Goal: Navigation & Orientation: Find specific page/section

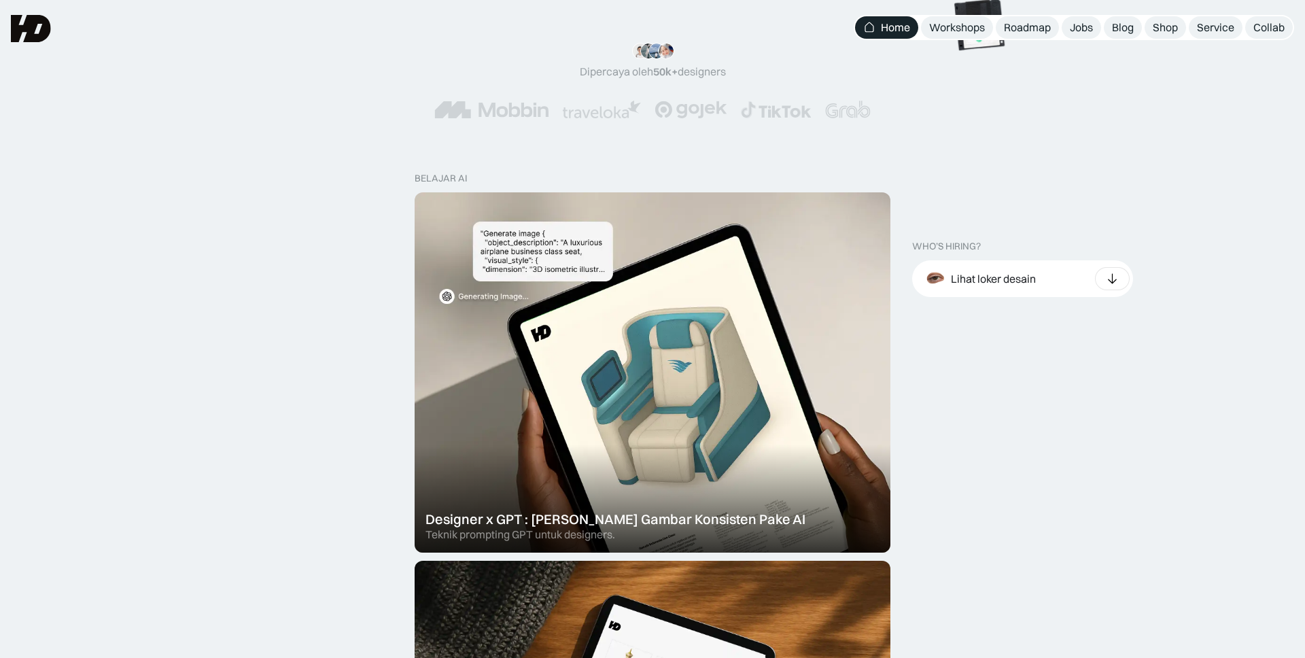
scroll to position [234, 0]
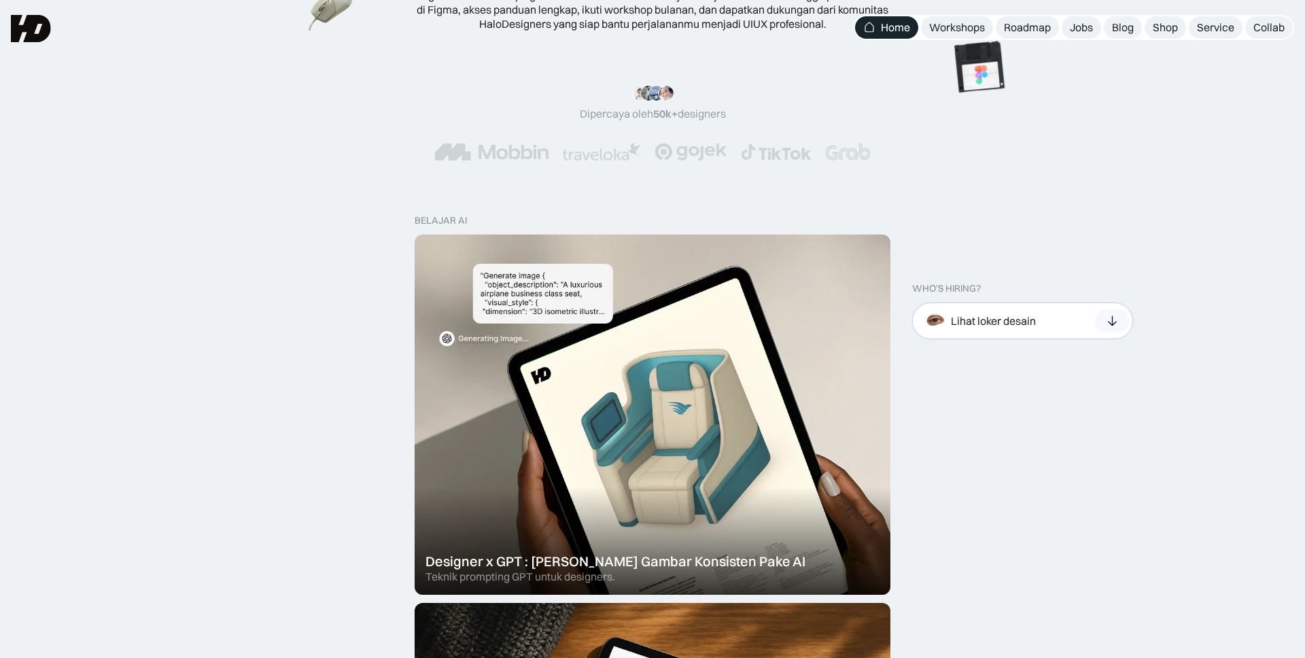
click at [1035, 302] on div "Lihat loker desain" at bounding box center [1022, 320] width 221 height 37
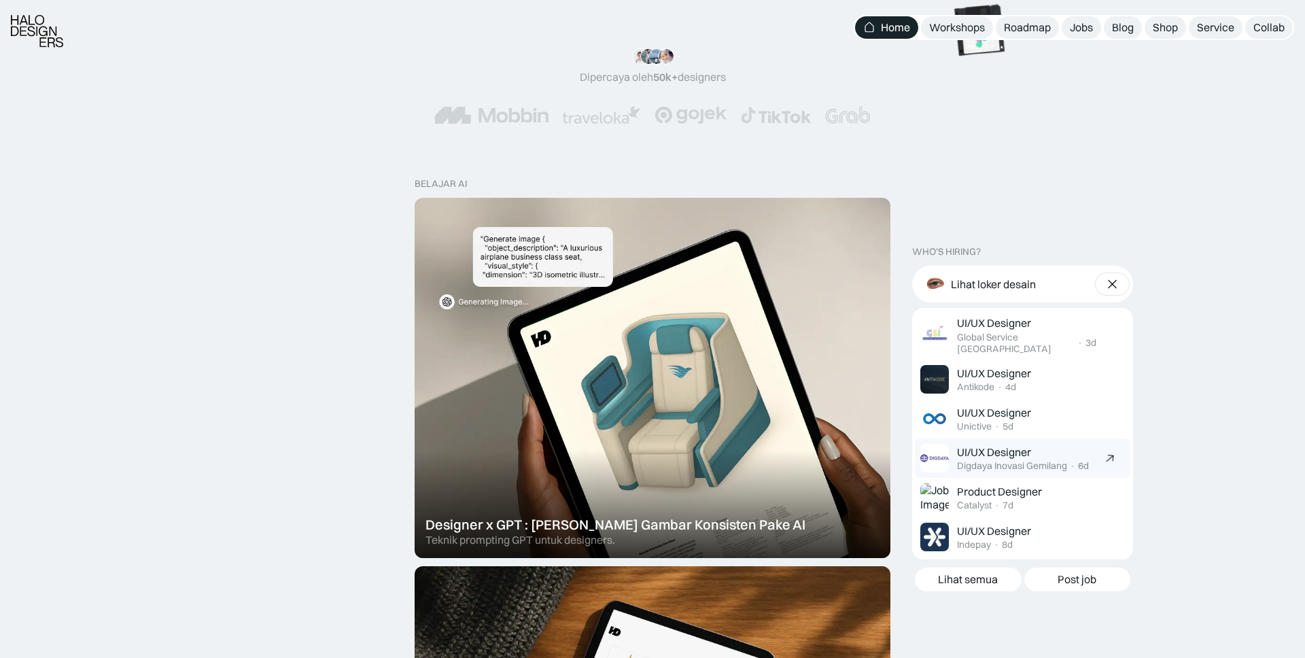
scroll to position [277, 0]
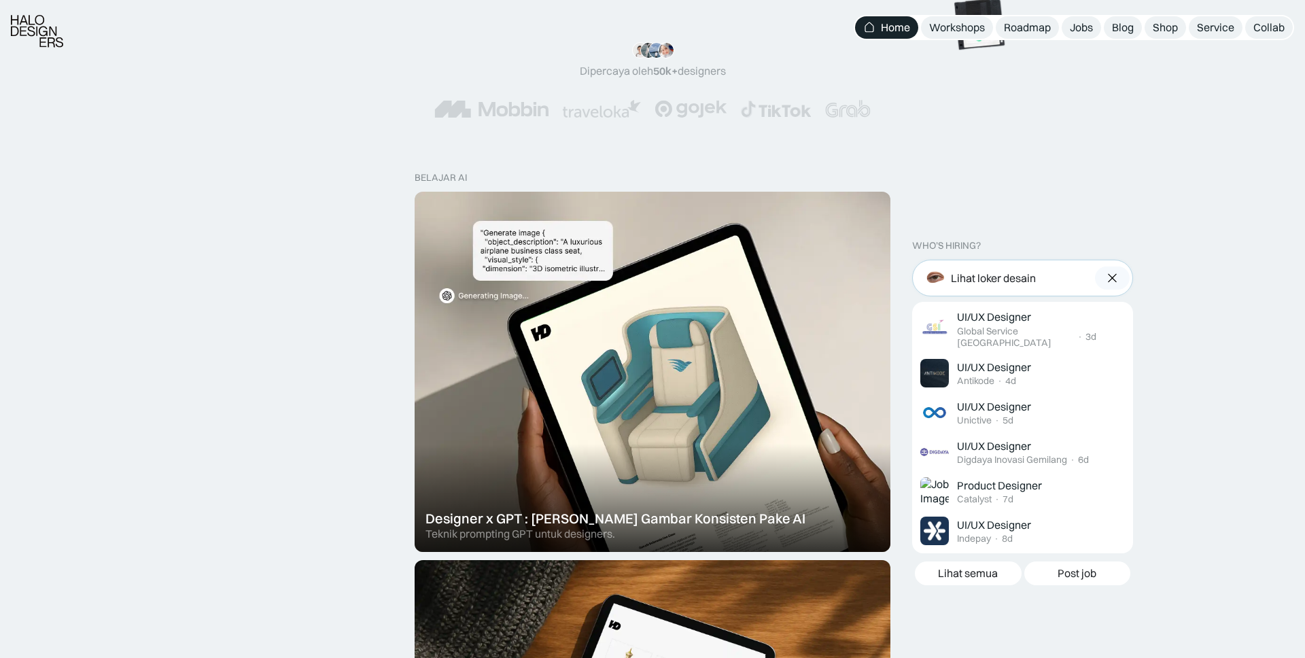
click at [1103, 277] on div at bounding box center [1112, 277] width 35 height 23
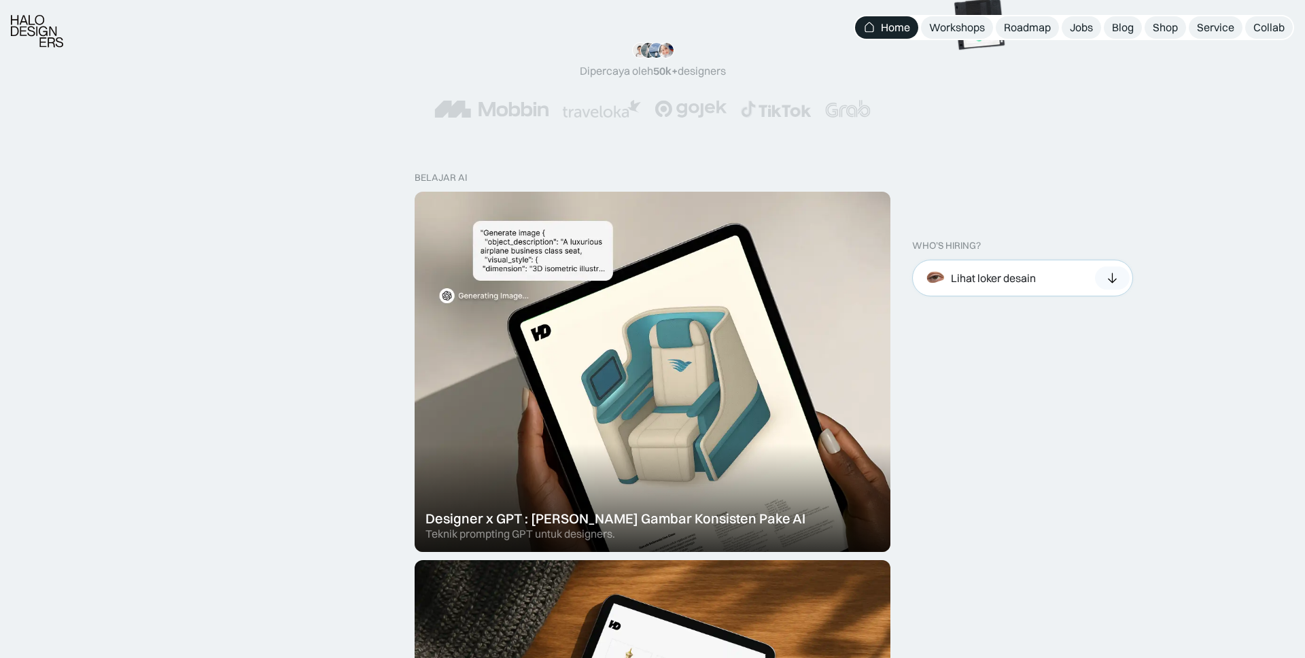
click at [1103, 277] on div at bounding box center [1112, 277] width 35 height 23
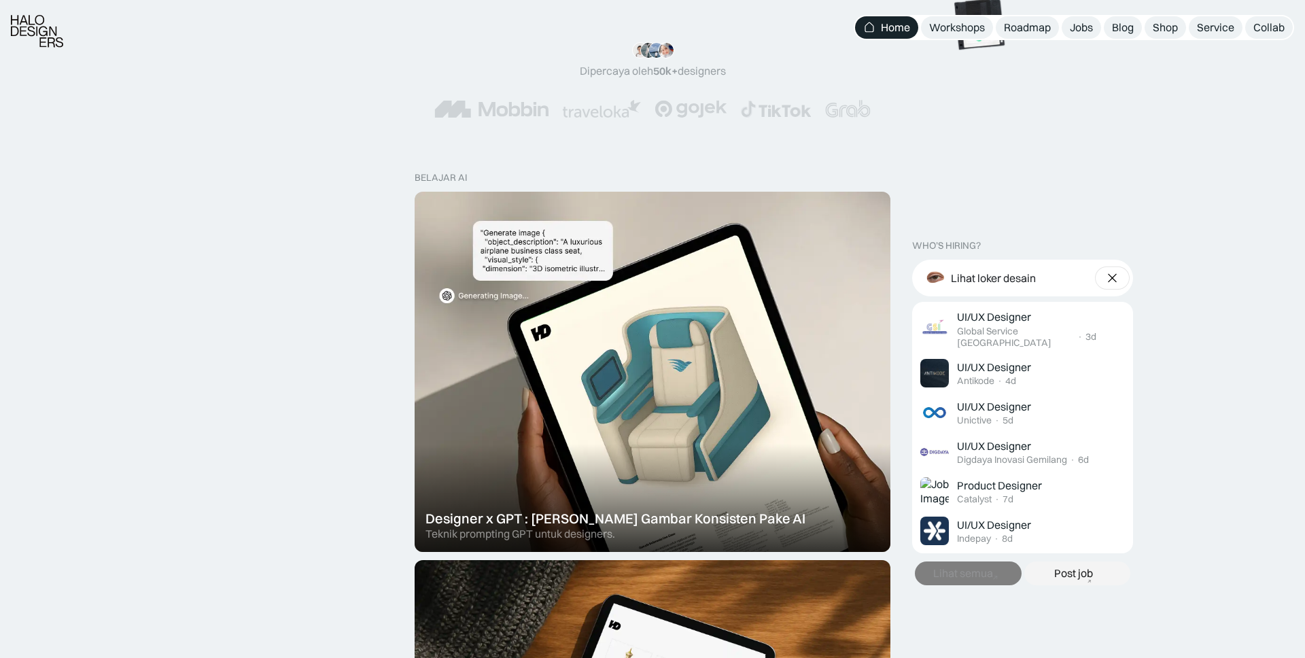
click at [995, 570] on icon at bounding box center [995, 577] width 15 height 14
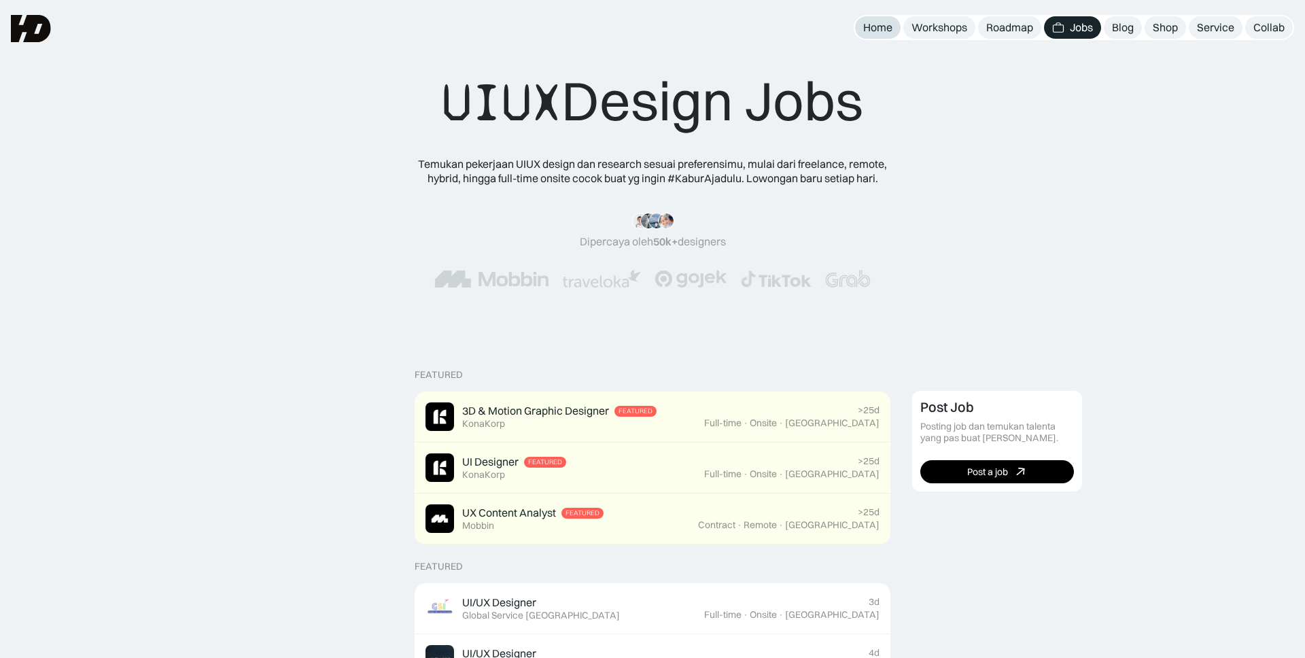
click at [882, 32] on div "Home" at bounding box center [877, 27] width 29 height 14
